Goal: Answer question/provide support: Share knowledge or assist other users

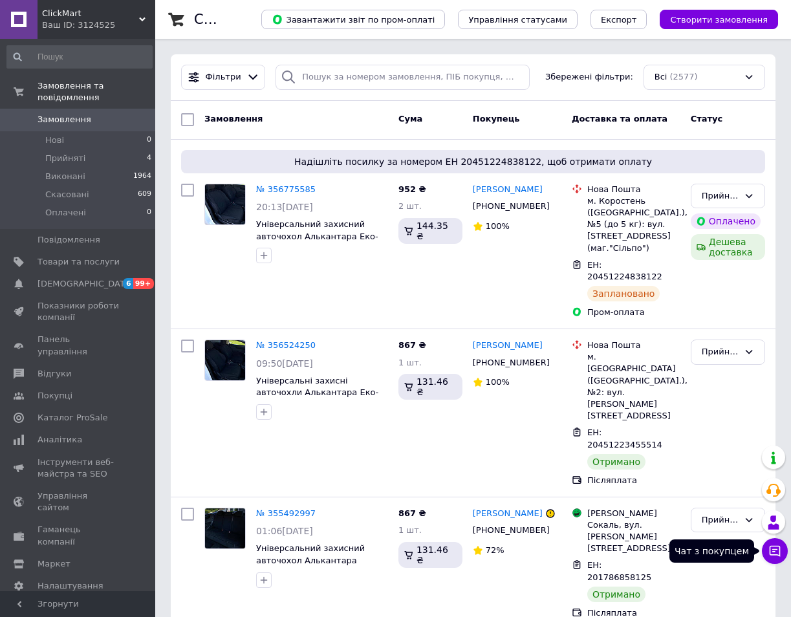
click at [781, 552] on icon at bounding box center [774, 551] width 13 height 13
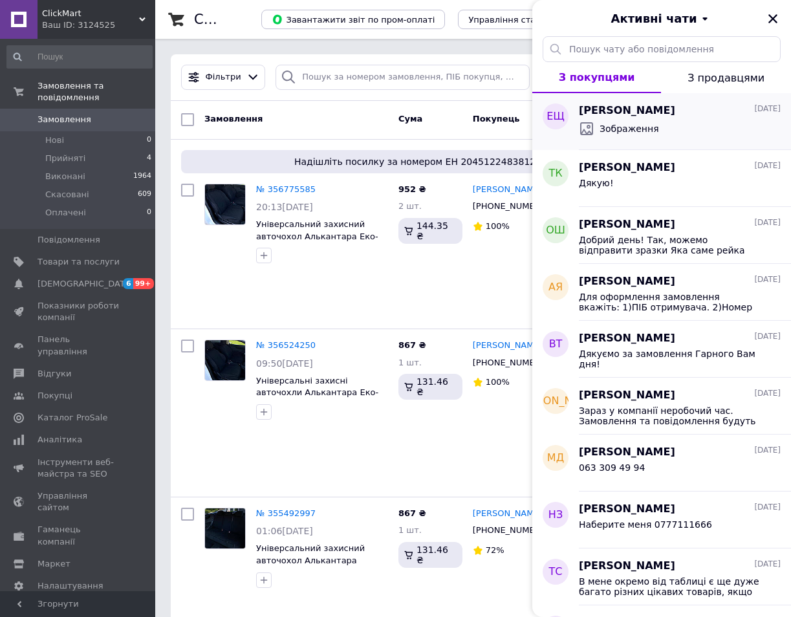
click at [614, 118] on div "Зображення" at bounding box center [680, 128] width 202 height 21
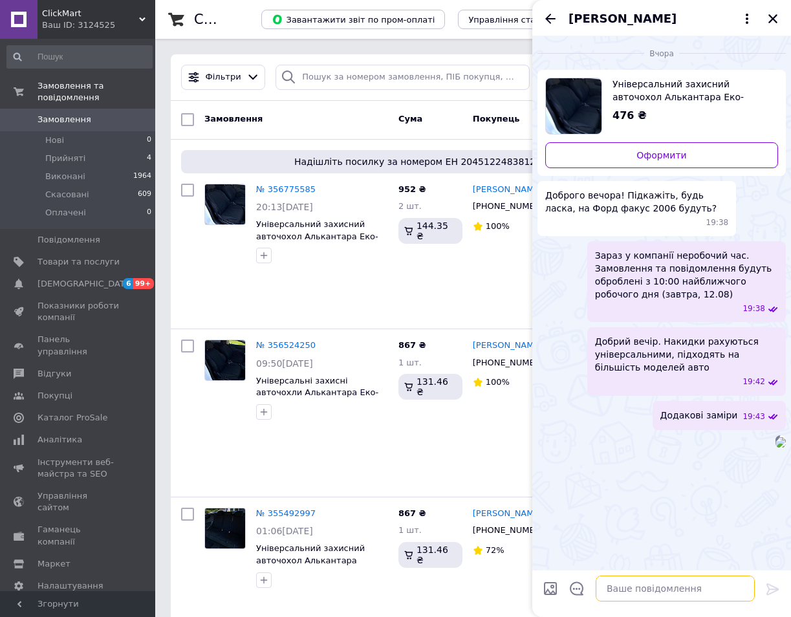
click at [626, 591] on textarea at bounding box center [675, 589] width 159 height 26
paste textarea "Добрий день. Номер ТТН - 20451224840833 Посилання на чек - [URL][DOMAIN_NAME]"
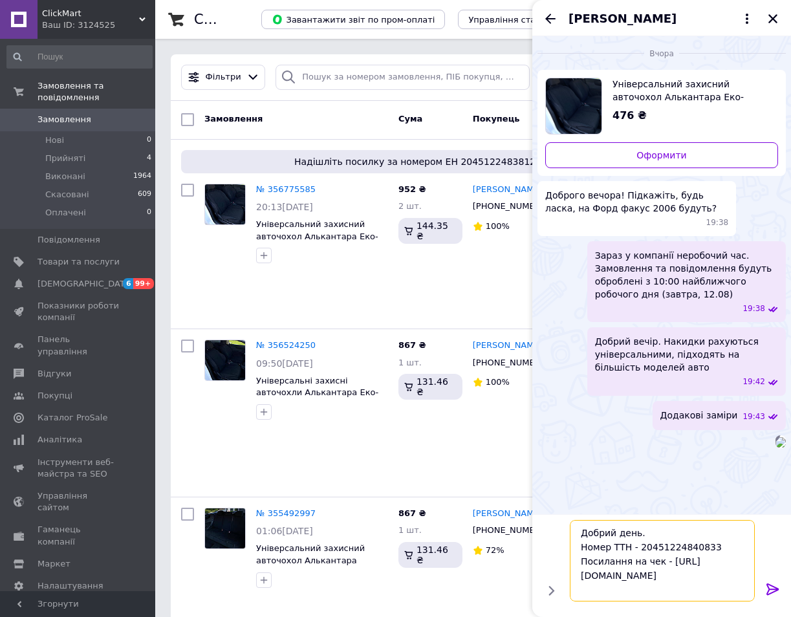
scroll to position [1, 0]
drag, startPoint x: 711, startPoint y: 544, endPoint x: 638, endPoint y: 545, distance: 72.5
click at [638, 545] on textarea "Добрий день. Номер ТТН - 20451224840833 Посилання на чек - [URL][DOMAIN_NAME]" at bounding box center [662, 561] width 185 height 82
paste textarea "38122"
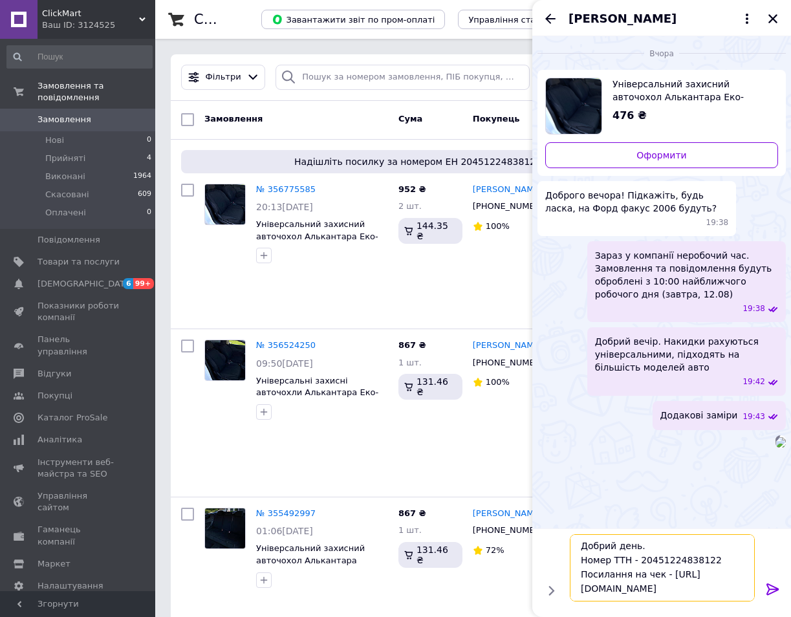
click at [637, 587] on textarea "Добрий день. Номер ТТН - 20451224838122 Посилання на чек - [URL][DOMAIN_NAME]" at bounding box center [662, 567] width 185 height 67
drag, startPoint x: 721, startPoint y: 591, endPoint x: 577, endPoint y: 578, distance: 144.8
click at [577, 578] on textarea "Добрий день. Номер ТТН - 20451224838122 Посилання на чек - [URL][DOMAIN_NAME]" at bounding box center [662, 567] width 185 height 67
paste textarea "1674aef0-1937-4887-a659-c358f19866b9"
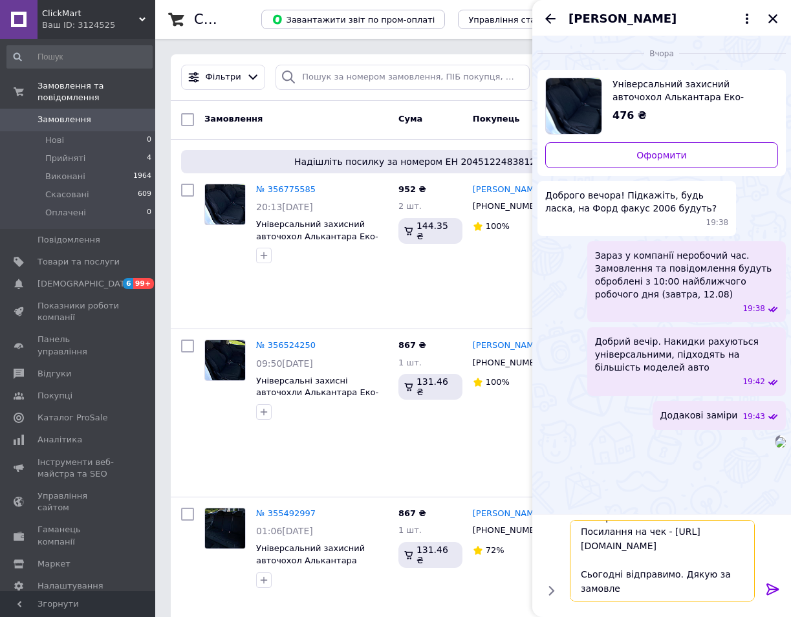
scroll to position [30, 0]
type textarea "Добрий день. Номер ТТН - 20451224838122 Посилання на чек - [URL][DOMAIN_NAME] С…"
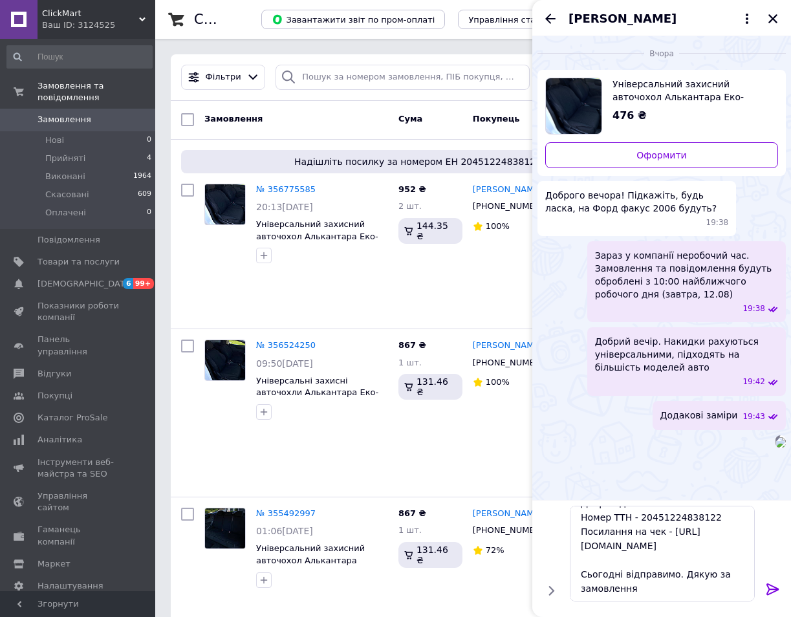
click at [766, 583] on icon at bounding box center [773, 590] width 16 height 16
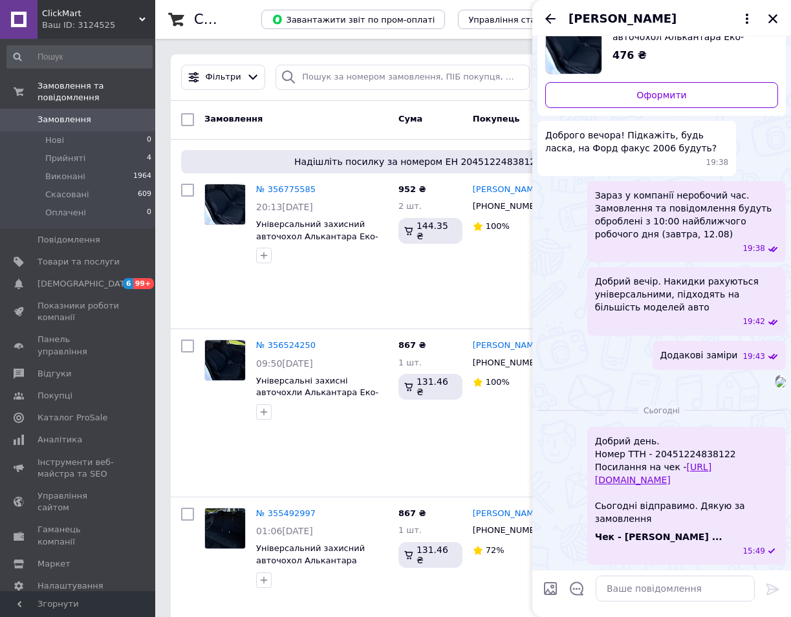
scroll to position [0, 0]
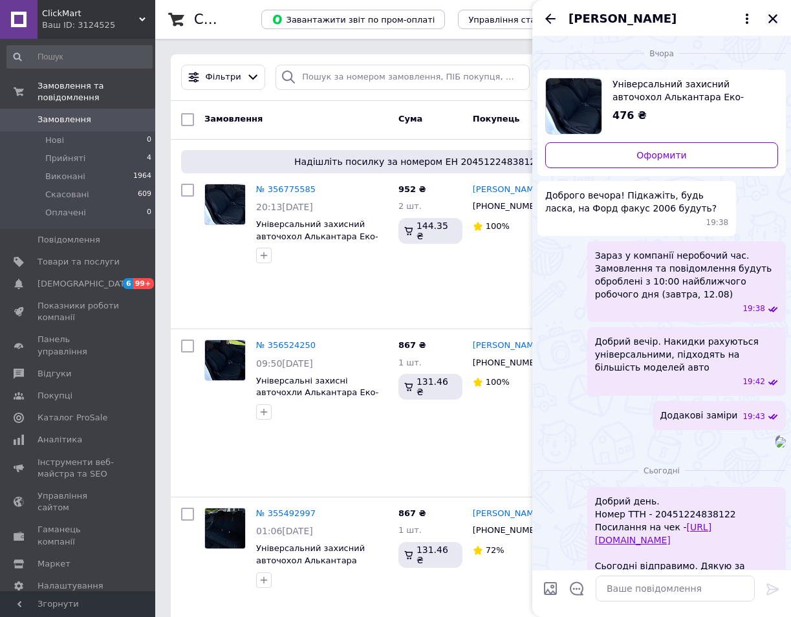
click at [772, 13] on icon "Закрити" at bounding box center [773, 19] width 12 height 12
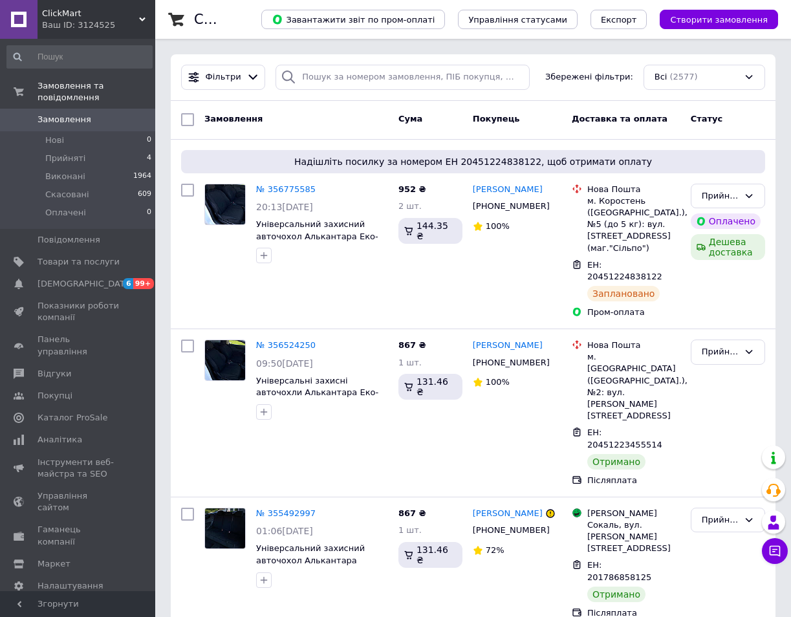
click at [315, 119] on div "Замовлення" at bounding box center [296, 119] width 194 height 23
click at [289, 189] on link "№ 356775585" at bounding box center [286, 189] width 60 height 10
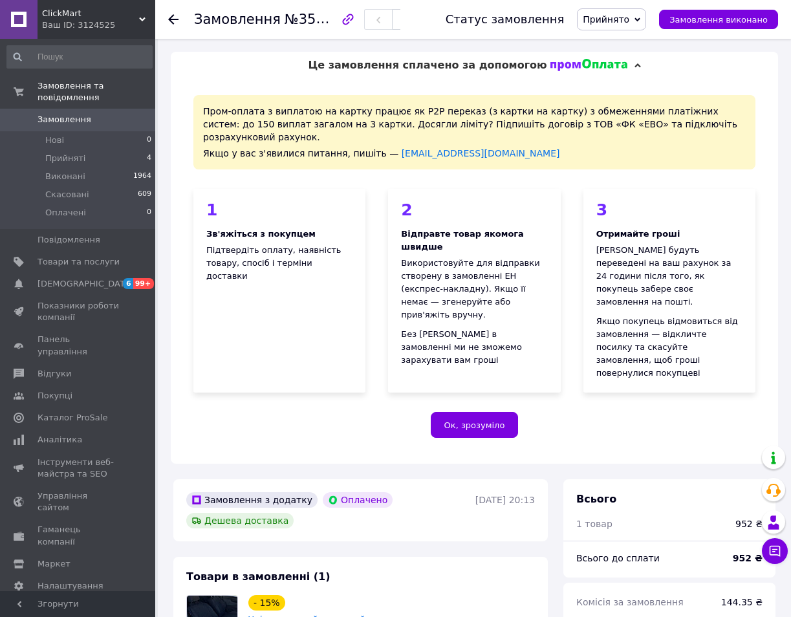
click at [311, 17] on span "№356775585" at bounding box center [331, 19] width 92 height 16
click at [315, 406] on div "Пром-оплата з виплатою на картку працює як P2P переказ (з картки на картку) з о…" at bounding box center [474, 271] width 607 height 385
drag, startPoint x: 379, startPoint y: 405, endPoint x: 428, endPoint y: 419, distance: 51.0
click at [379, 405] on div "Пром-оплата з виплатою на картку працює як P2P переказ (з картки на картку) з о…" at bounding box center [474, 271] width 607 height 385
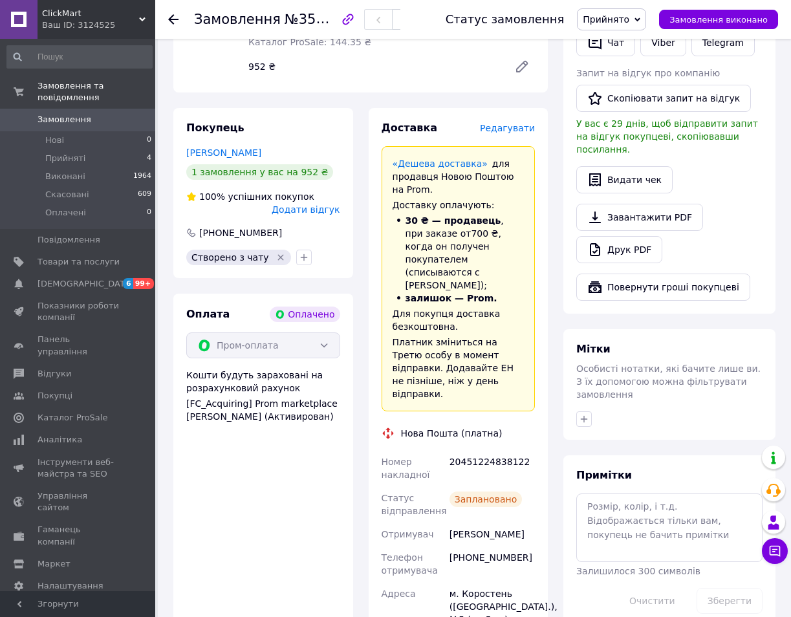
scroll to position [712, 0]
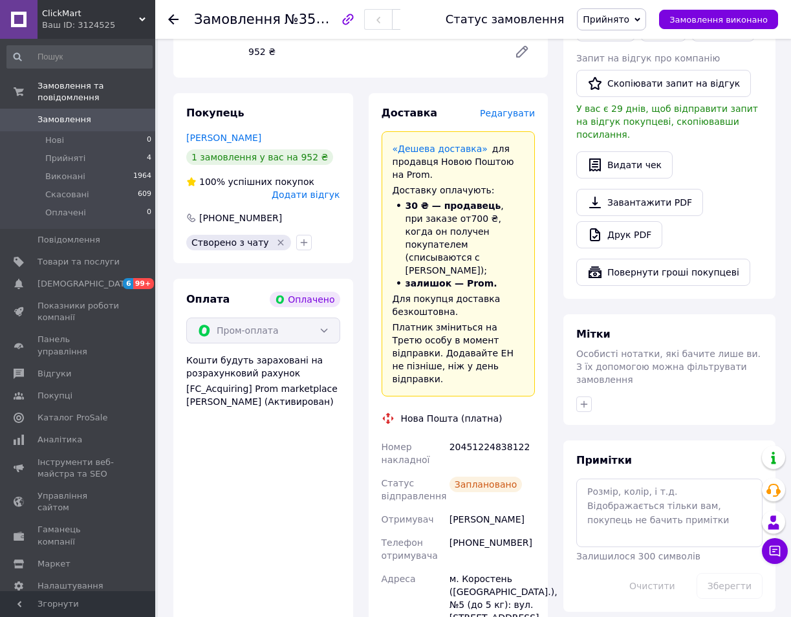
click at [454, 435] on div "20451224838122" at bounding box center [492, 453] width 91 height 36
copy div "20451224838122"
drag, startPoint x: 452, startPoint y: 426, endPoint x: 517, endPoint y: 428, distance: 64.7
click at [517, 508] on div "[PERSON_NAME]" at bounding box center [492, 519] width 91 height 23
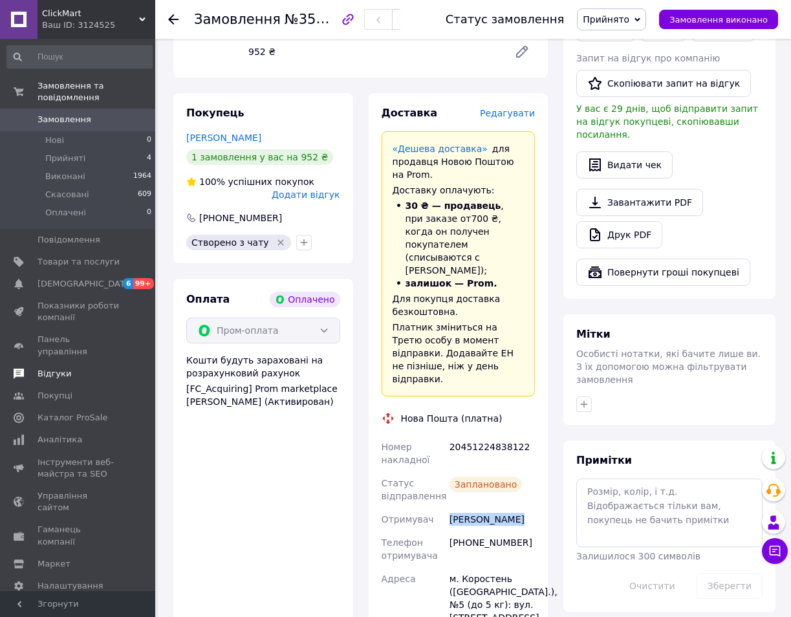
copy div "[PERSON_NAME]"
drag, startPoint x: 456, startPoint y: 452, endPoint x: 513, endPoint y: 450, distance: 56.9
click at [513, 531] on div "[PHONE_NUMBER]" at bounding box center [492, 549] width 91 height 36
copy div "380994788157"
drag, startPoint x: 276, startPoint y: 422, endPoint x: 298, endPoint y: 424, distance: 22.0
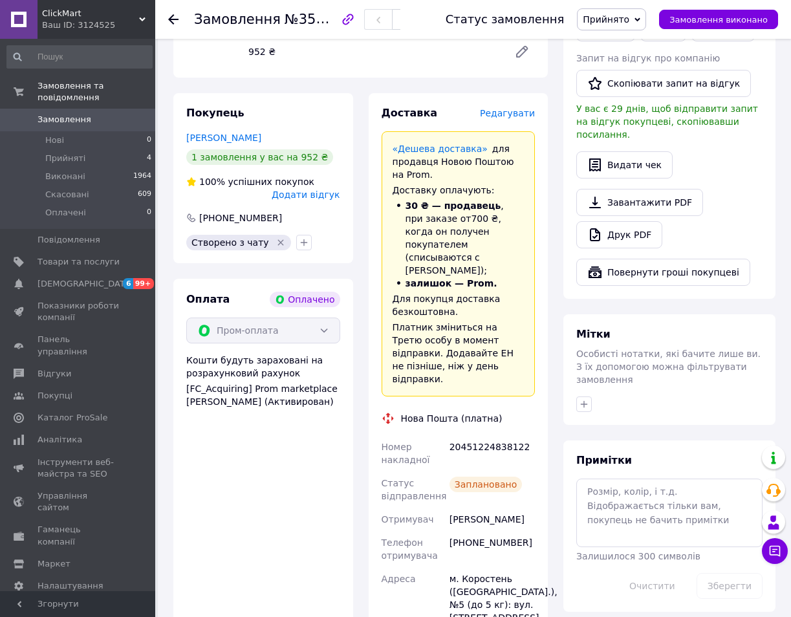
click at [276, 422] on div "Оплата Оплачено Пром-оплата Кошти будуть зараховані на розрахунковий рахунок [F…" at bounding box center [263, 551] width 180 height 545
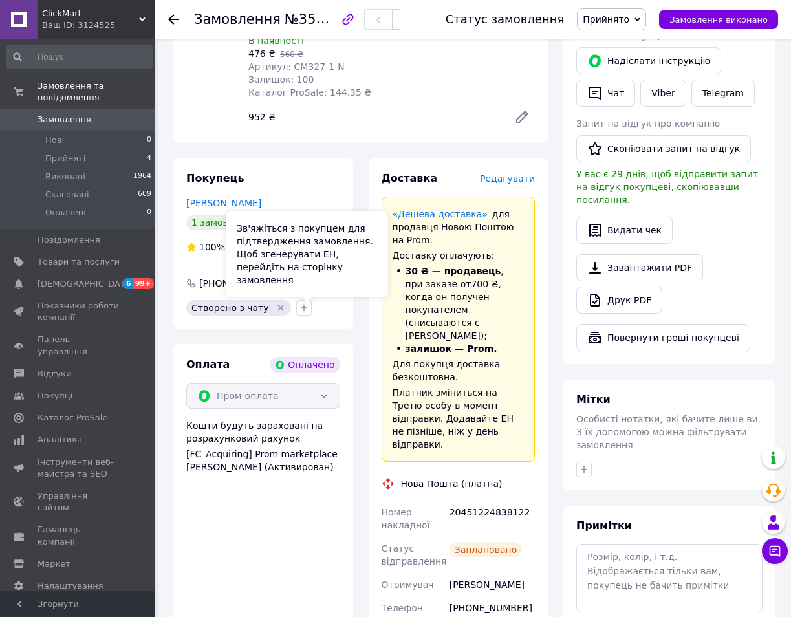
scroll to position [323, 0]
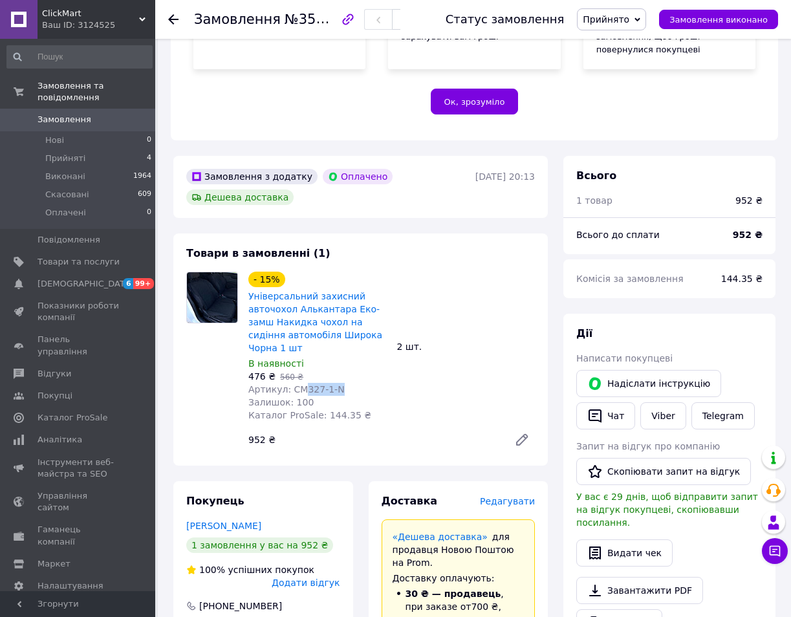
drag, startPoint x: 340, startPoint y: 337, endPoint x: 301, endPoint y: 337, distance: 38.2
click at [301, 383] on div "Артикул: CM327-1-N" at bounding box center [317, 389] width 138 height 13
copy span "327-1-N"
click at [779, 556] on icon at bounding box center [774, 551] width 13 height 13
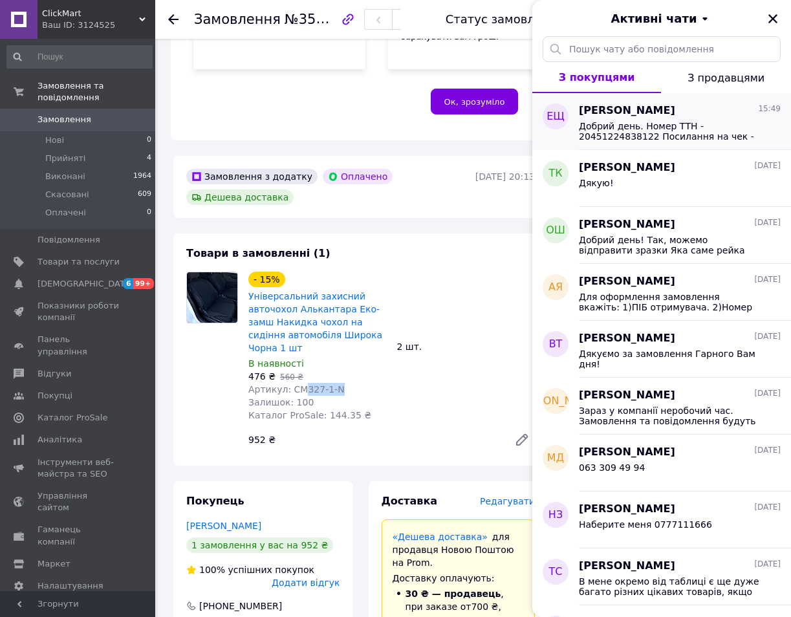
click at [612, 119] on div "Добрий день. Номер ТТН - 20451224838122 Посилання на чек - [URL][DOMAIN_NAME] С…" at bounding box center [680, 129] width 202 height 23
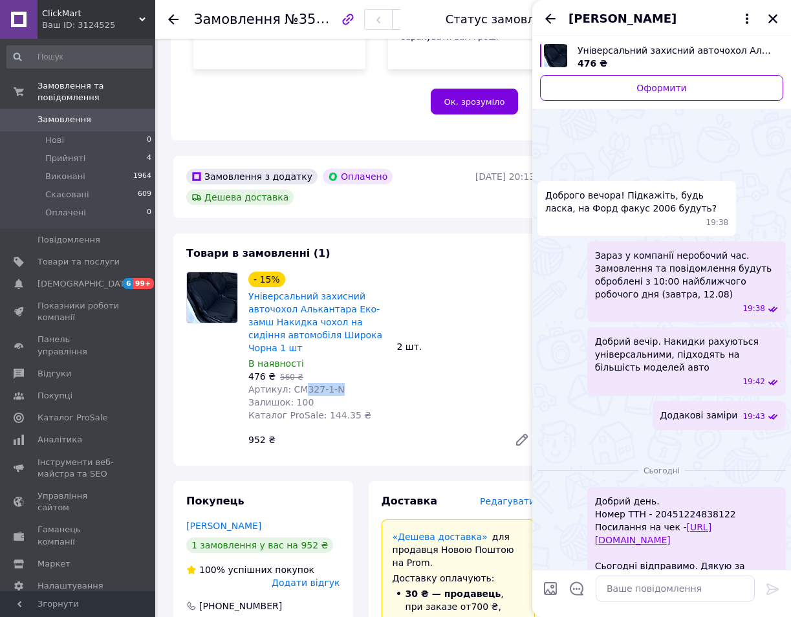
scroll to position [241, 0]
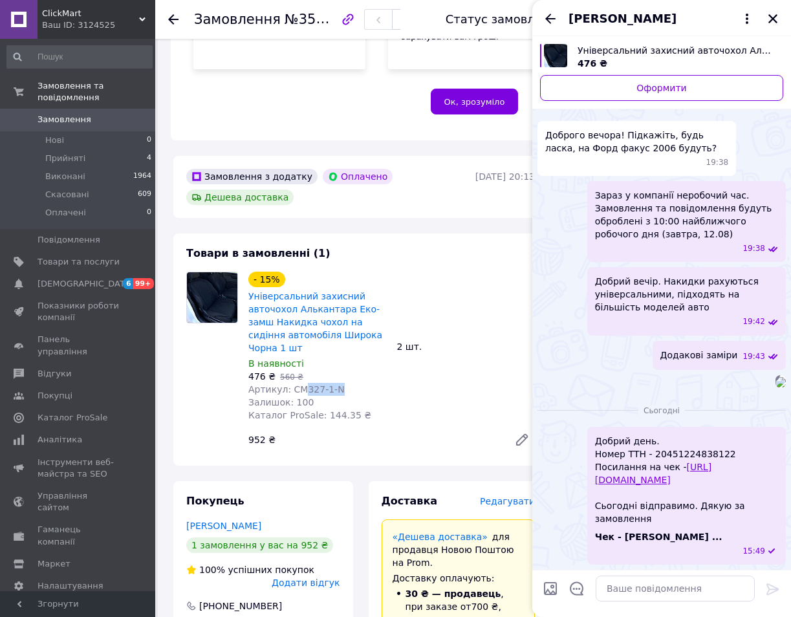
drag, startPoint x: 708, startPoint y: 494, endPoint x: 594, endPoint y: 483, distance: 113.7
click at [595, 483] on span "Добрий день. Номер ТТН - 20451224838122 Посилання на чек - [URL][DOMAIN_NAME] С…" at bounding box center [686, 480] width 183 height 91
copy link "[URL][DOMAIN_NAME]"
click at [671, 485] on link "[URL][DOMAIN_NAME]" at bounding box center [653, 473] width 116 height 23
